Goal: Transaction & Acquisition: Subscribe to service/newsletter

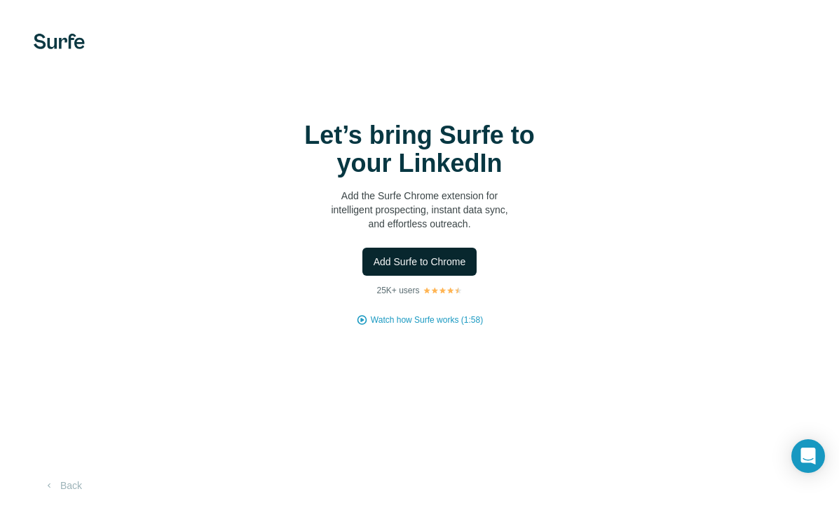
click at [436, 261] on span "Add Surfe to Chrome" at bounding box center [420, 262] width 93 height 14
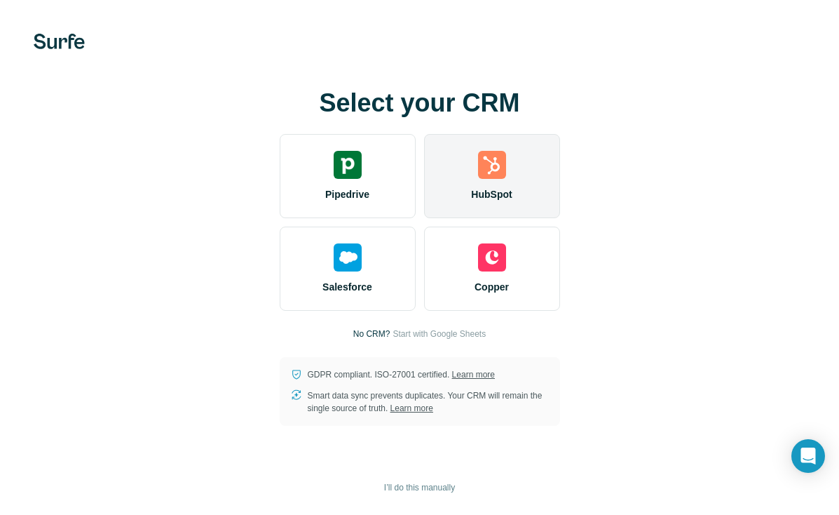
click at [489, 175] on img at bounding box center [492, 165] width 28 height 28
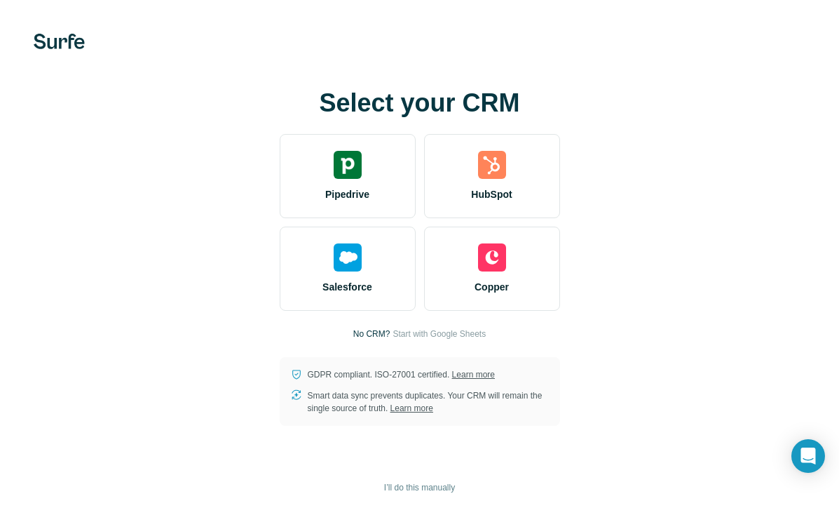
click at [759, 56] on div "Select your CRM Pipedrive HubSpot Salesforce Copper No CRM? Start with Google S…" at bounding box center [419, 257] width 839 height 515
